Goal: Task Accomplishment & Management: Use online tool/utility

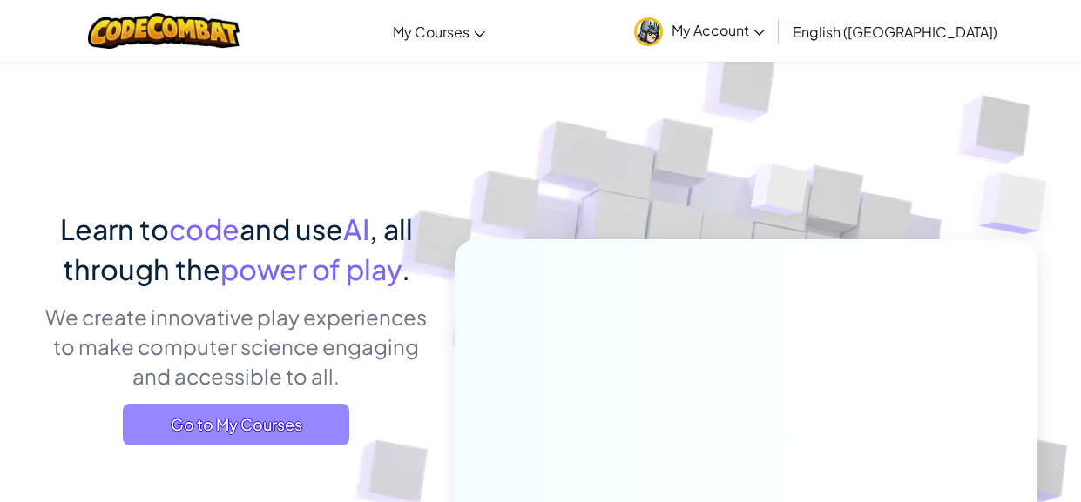
click at [220, 416] on span "Go to My Courses" at bounding box center [236, 425] width 226 height 42
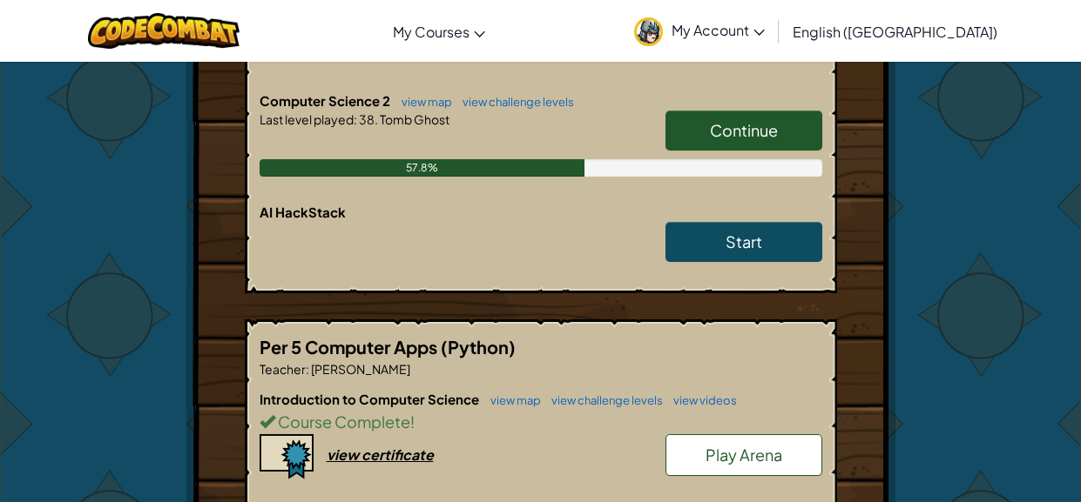
scroll to position [517, 0]
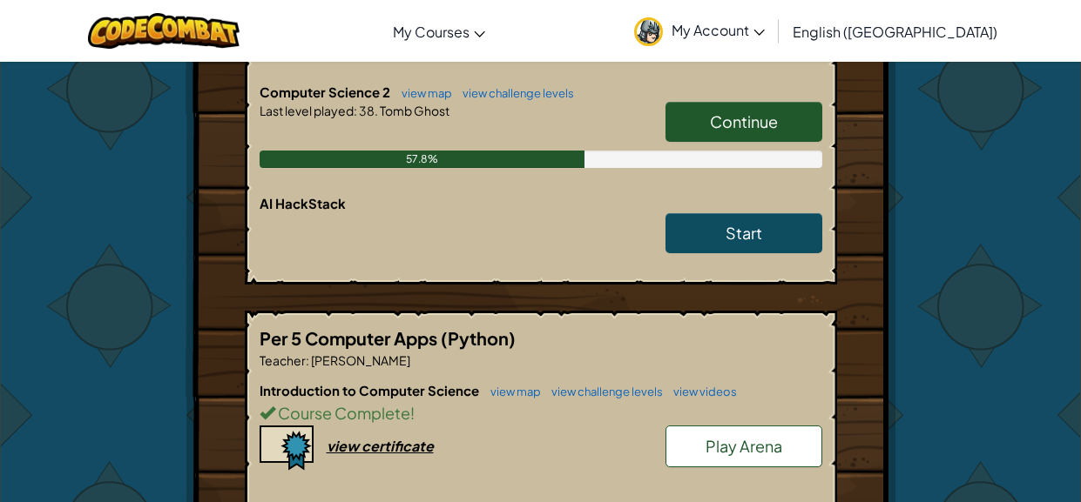
click at [738, 118] on span "Continue" at bounding box center [744, 121] width 68 height 20
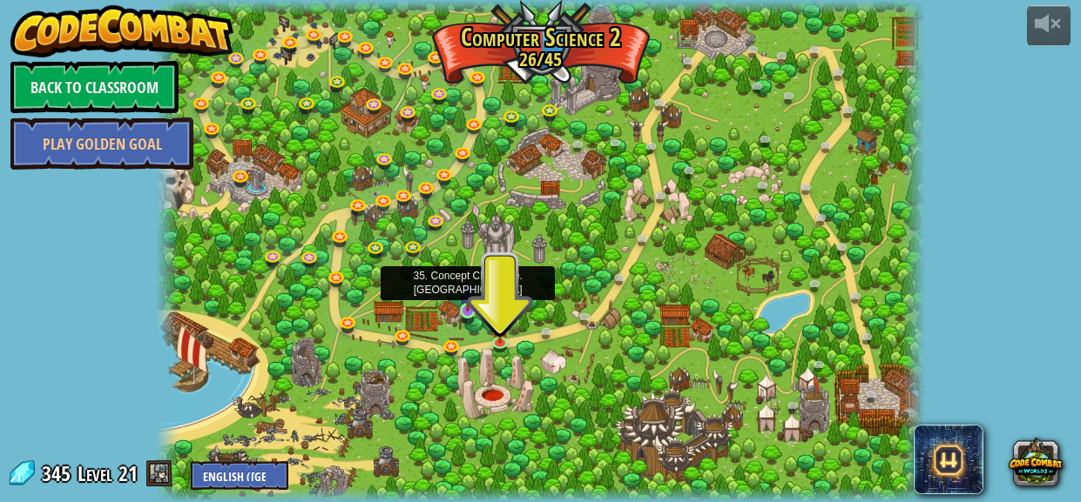
click at [472, 299] on img at bounding box center [467, 292] width 17 height 39
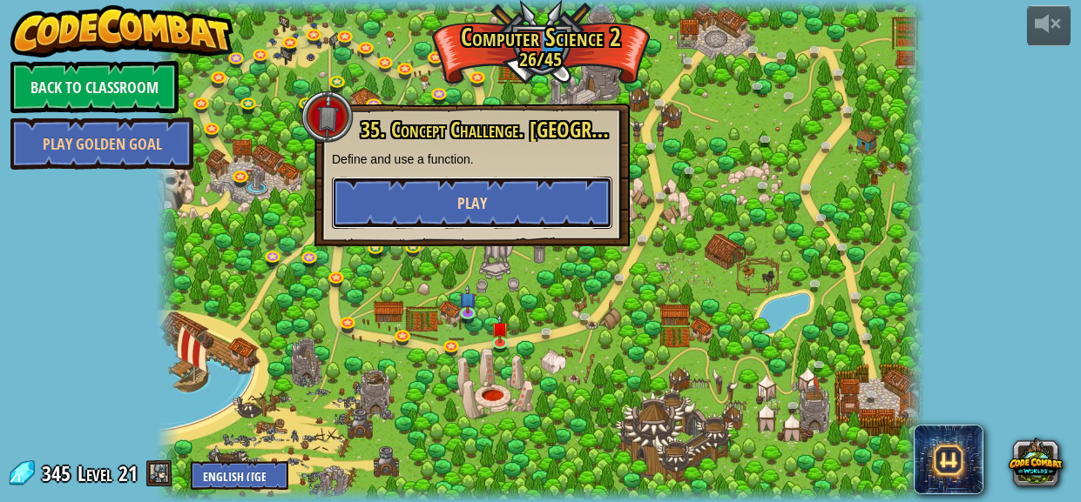
click at [532, 210] on button "Play" at bounding box center [472, 203] width 280 height 52
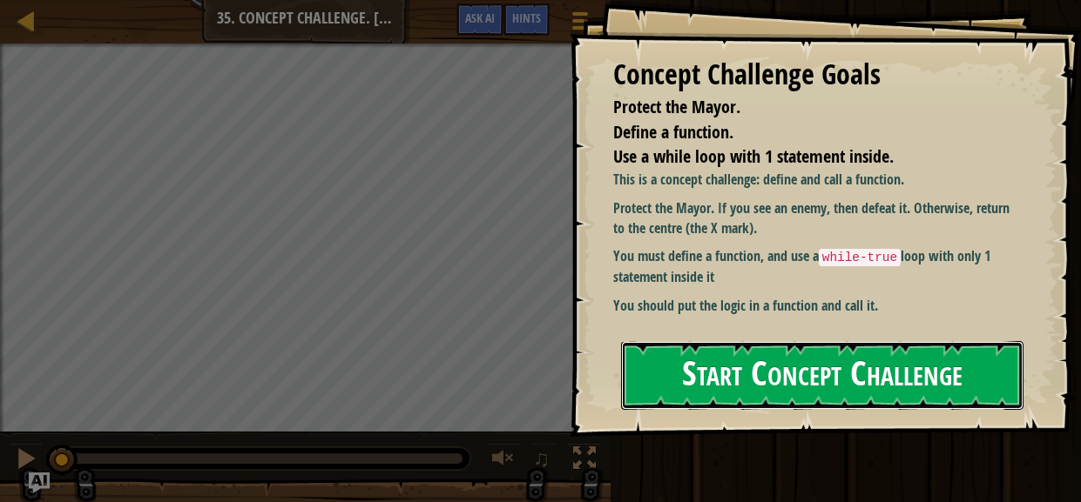
click at [710, 350] on button "Start Concept Challenge" at bounding box center [822, 375] width 402 height 69
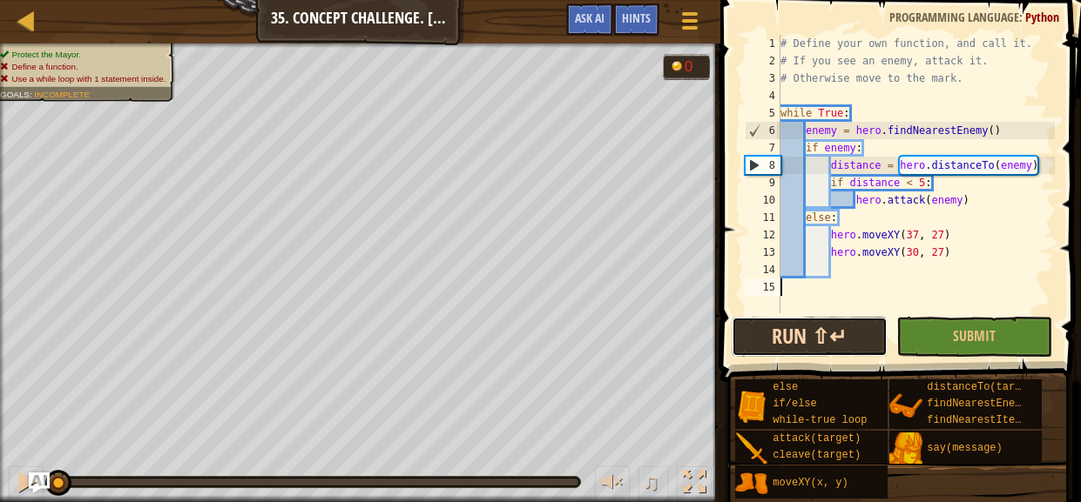
click at [853, 325] on button "Run ⇧↵" at bounding box center [809, 337] width 156 height 40
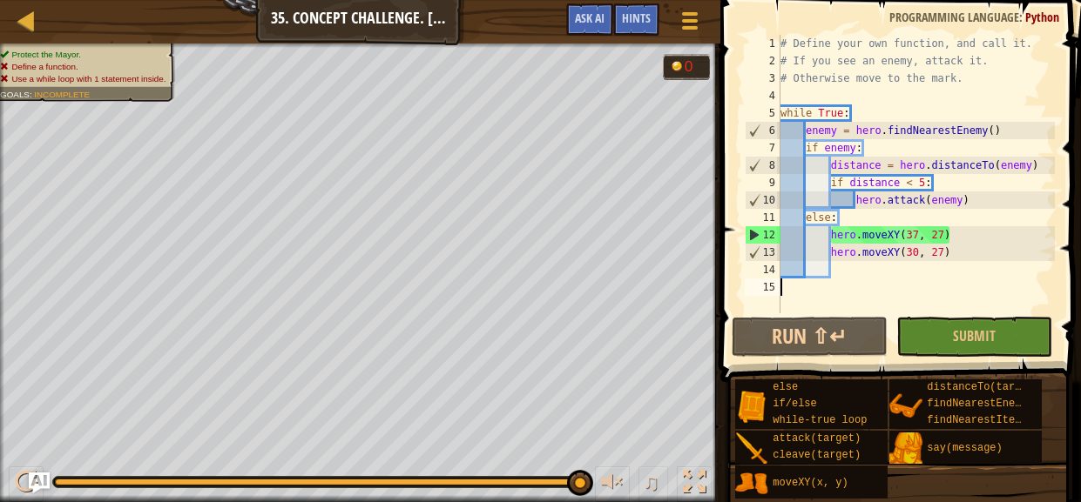
click at [893, 269] on div "# Define your own function, and call it. # If you see an enemy, attack it. # Ot…" at bounding box center [916, 191] width 278 height 313
